Goal: Navigation & Orientation: Find specific page/section

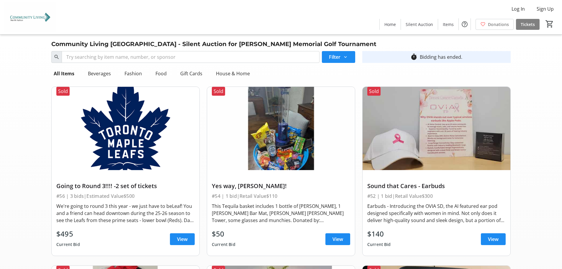
scroll to position [775, 0]
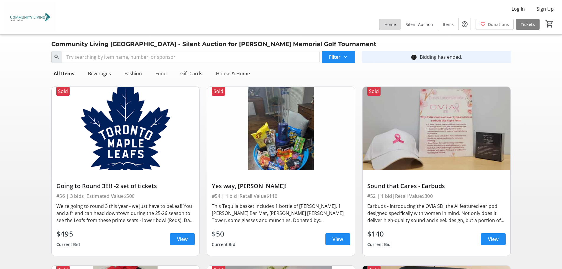
click at [391, 23] on span "Home" at bounding box center [390, 24] width 12 height 6
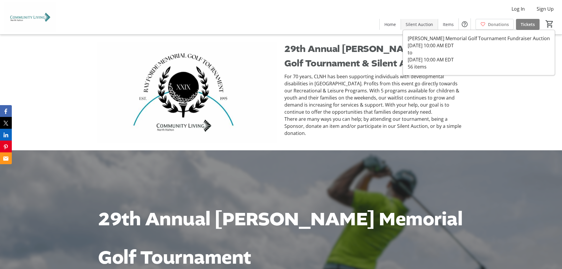
click at [425, 25] on span "Silent Auction" at bounding box center [419, 24] width 27 height 6
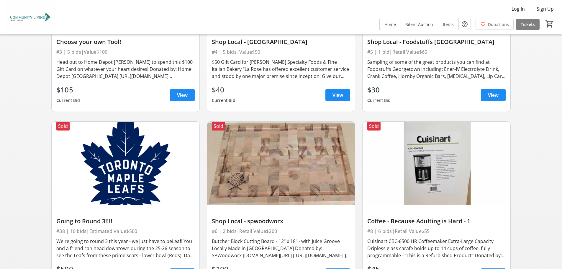
scroll to position [553, 0]
